Goal: Information Seeking & Learning: Learn about a topic

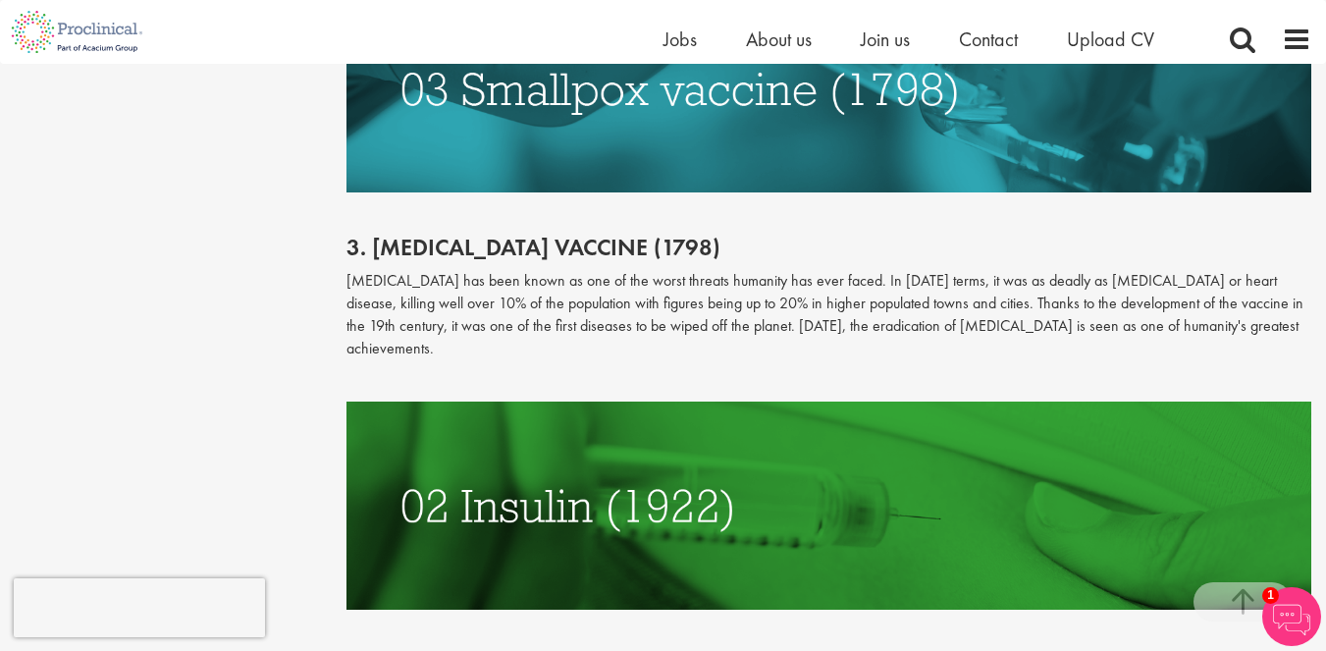
scroll to position [4357, 0]
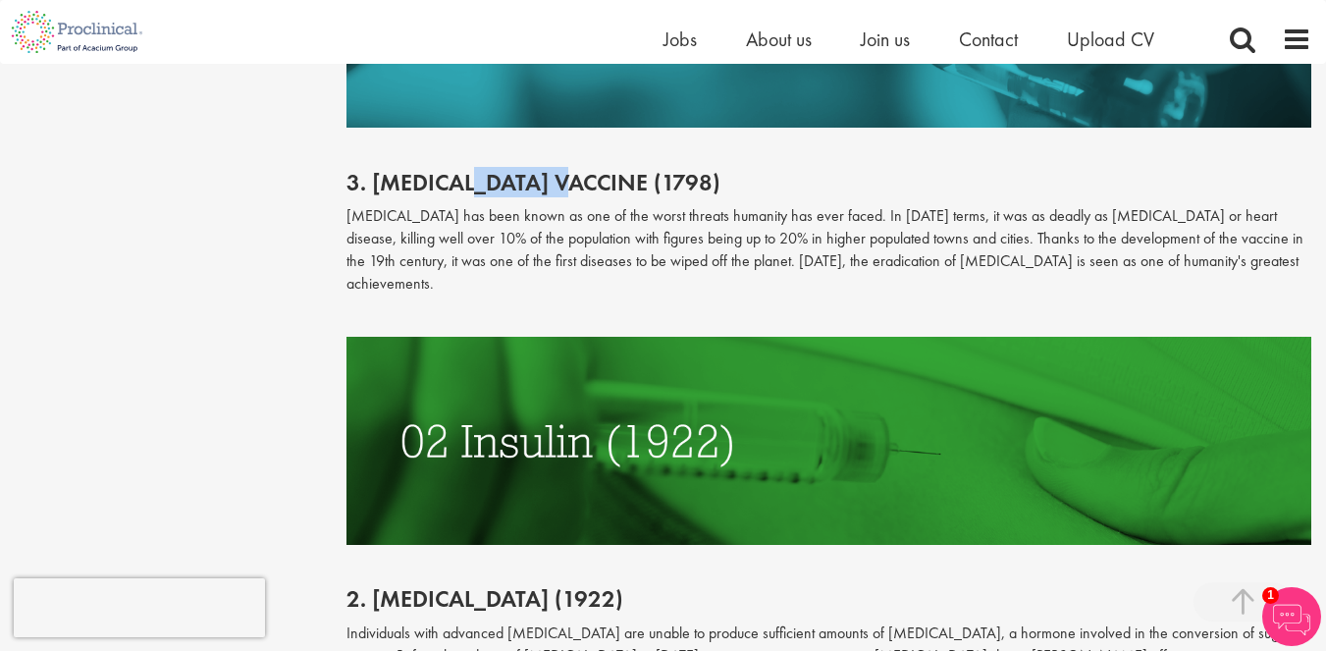
drag, startPoint x: 474, startPoint y: 128, endPoint x: 366, endPoint y: 138, distance: 108.5
click at [377, 170] on h2 "3. [MEDICAL_DATA] vaccine (1798)" at bounding box center [828, 183] width 965 height 26
drag, startPoint x: 366, startPoint y: 138, endPoint x: 536, endPoint y: 135, distance: 169.8
click at [536, 170] on h2 "3. [MEDICAL_DATA] vaccine (1798)" at bounding box center [828, 183] width 965 height 26
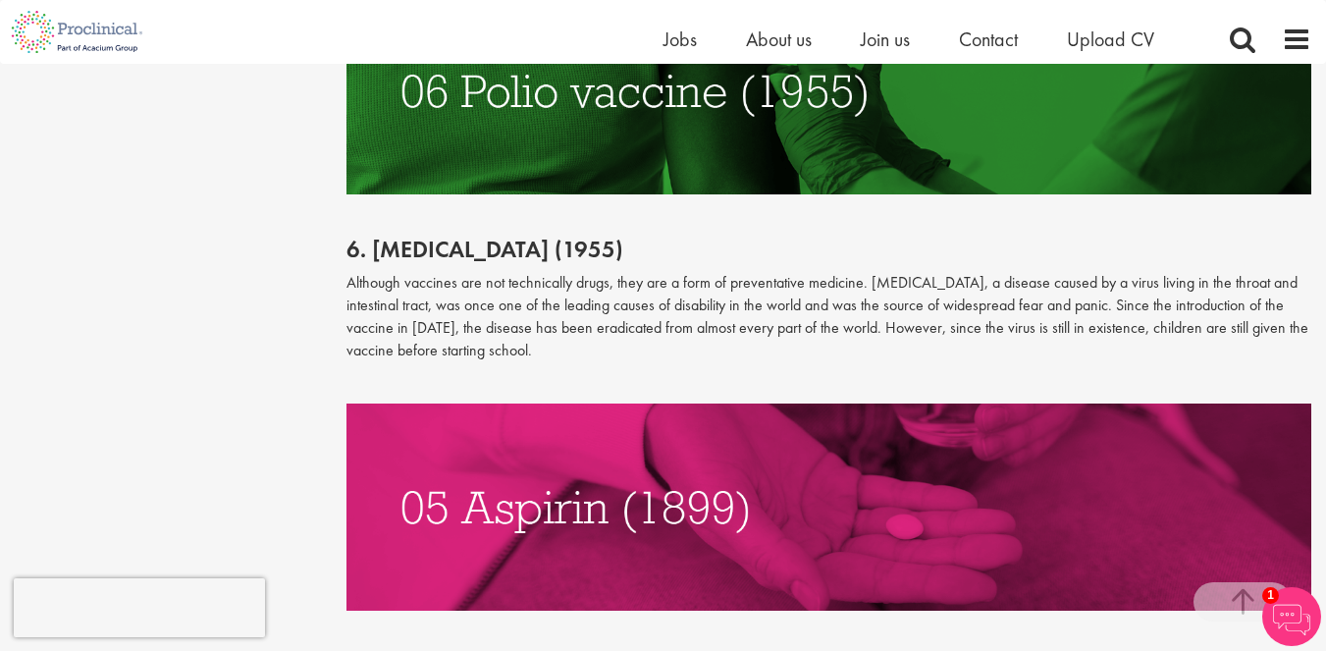
scroll to position [3415, 0]
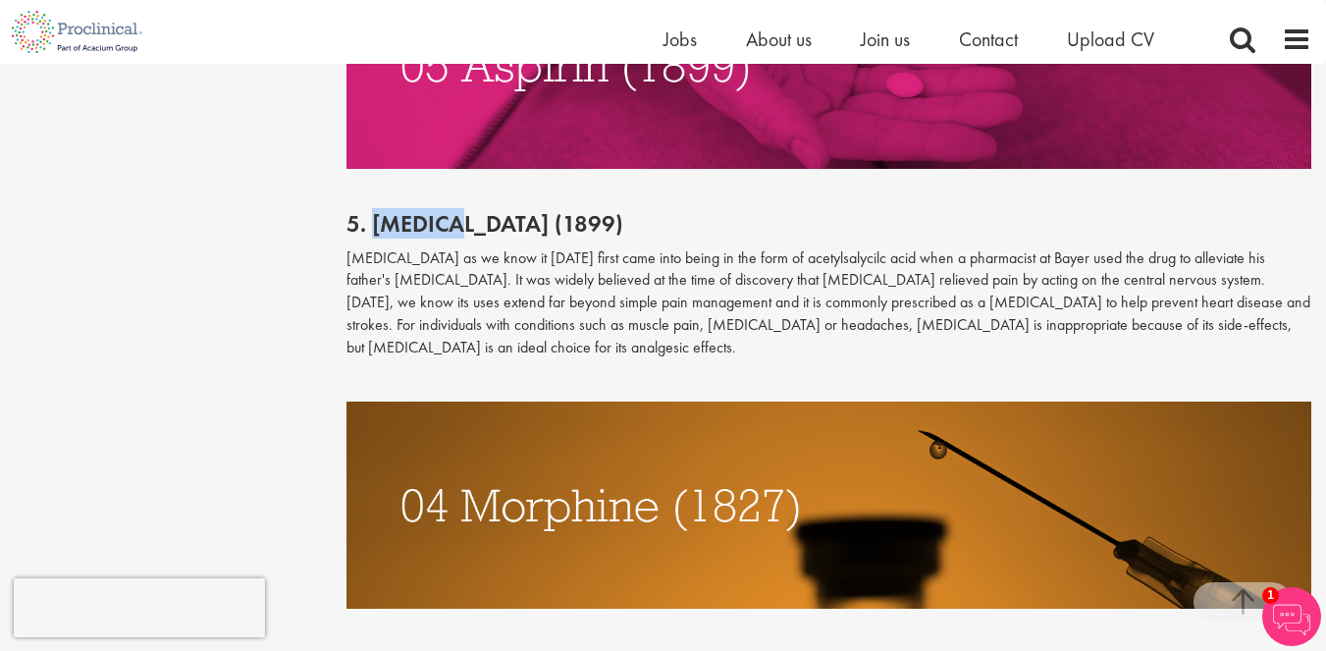
drag, startPoint x: 374, startPoint y: 219, endPoint x: 456, endPoint y: 231, distance: 83.3
click at [456, 231] on h2 "5. [MEDICAL_DATA] (1899)" at bounding box center [828, 224] width 965 height 26
copy h2 "[MEDICAL_DATA]"
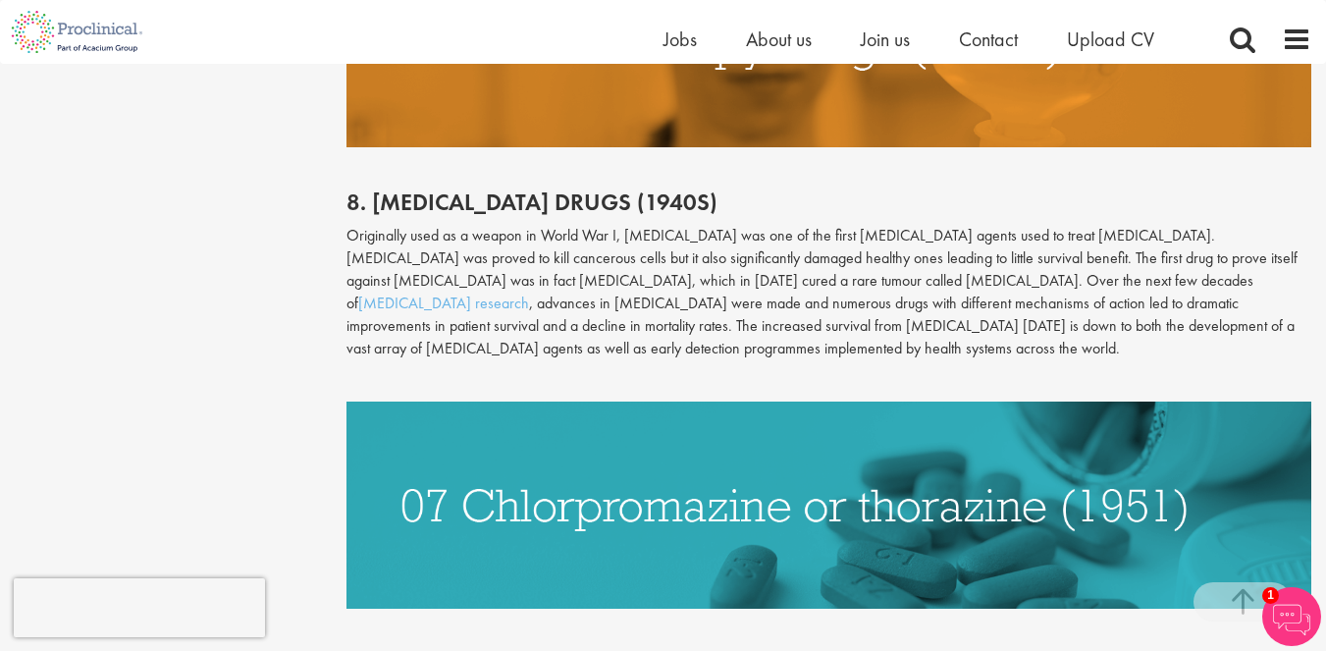
scroll to position [2473, 0]
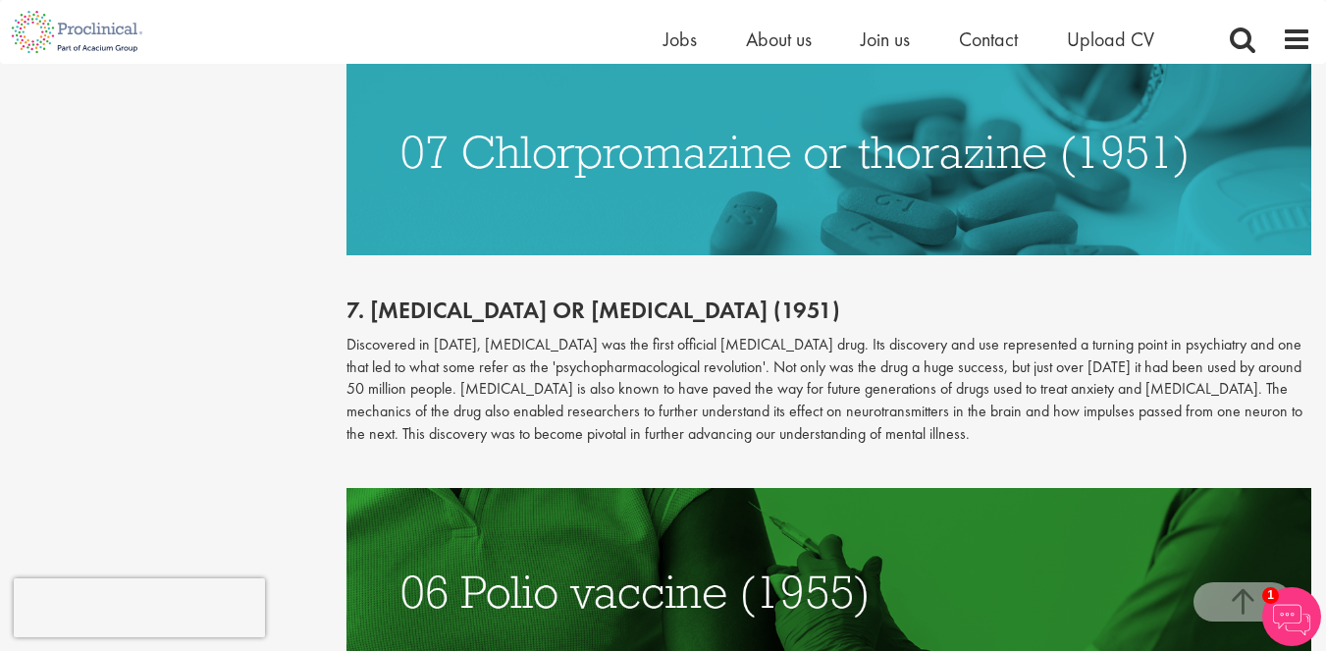
drag, startPoint x: 270, startPoint y: 345, endPoint x: 241, endPoint y: 164, distance: 183.7
click at [241, 164] on div "Content types Quizzes Blogs Guidebooks Videos Infographics Case studies Press r…" at bounding box center [663, 473] width 1326 height 5472
